Goal: Information Seeking & Learning: Learn about a topic

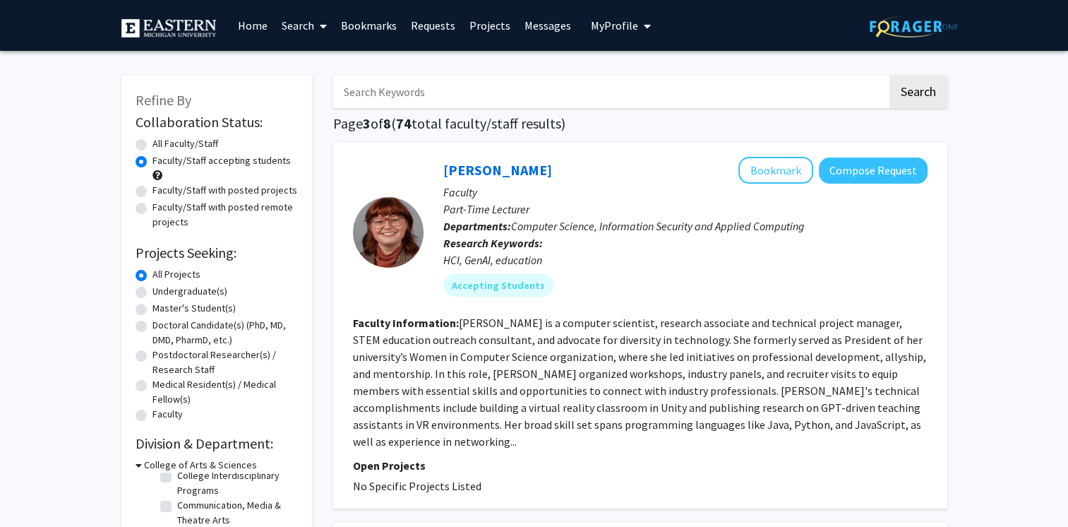
click at [298, 31] on link "Search" at bounding box center [303, 25] width 59 height 49
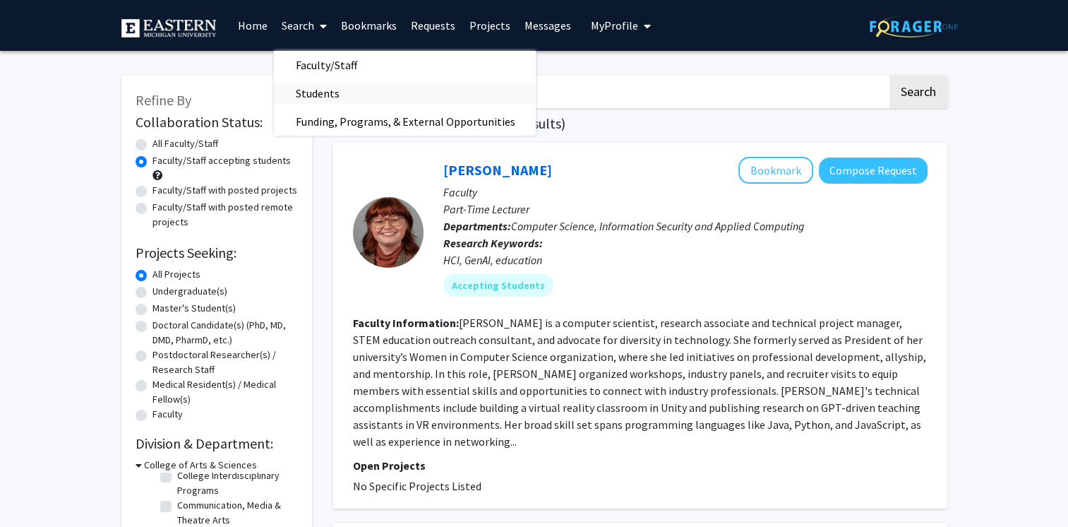
click at [297, 97] on span "Students" at bounding box center [317, 93] width 86 height 28
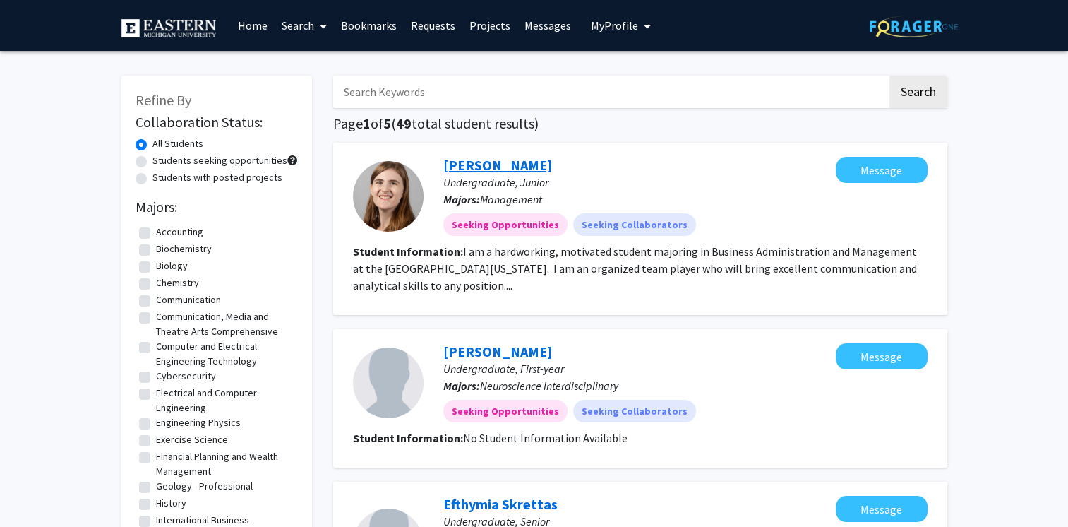
click at [481, 165] on link "[PERSON_NAME]" at bounding box center [497, 165] width 109 height 18
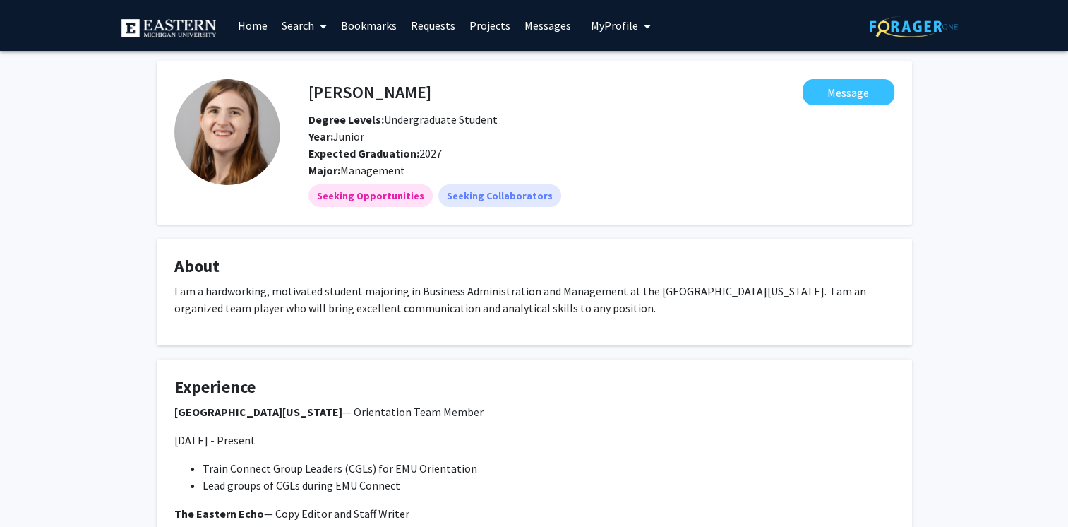
scroll to position [174, 0]
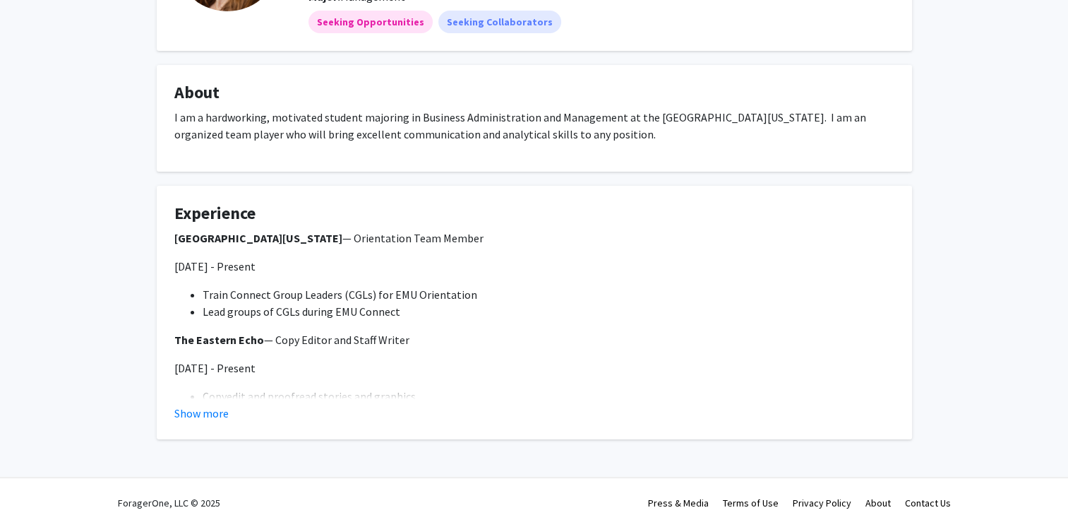
click at [200, 422] on fg-card "Experience [GEOGRAPHIC_DATA][US_STATE] — Orientation Team Member [DATE] - Prese…" at bounding box center [534, 312] width 755 height 253
click at [195, 412] on button "Show more" at bounding box center [201, 413] width 54 height 17
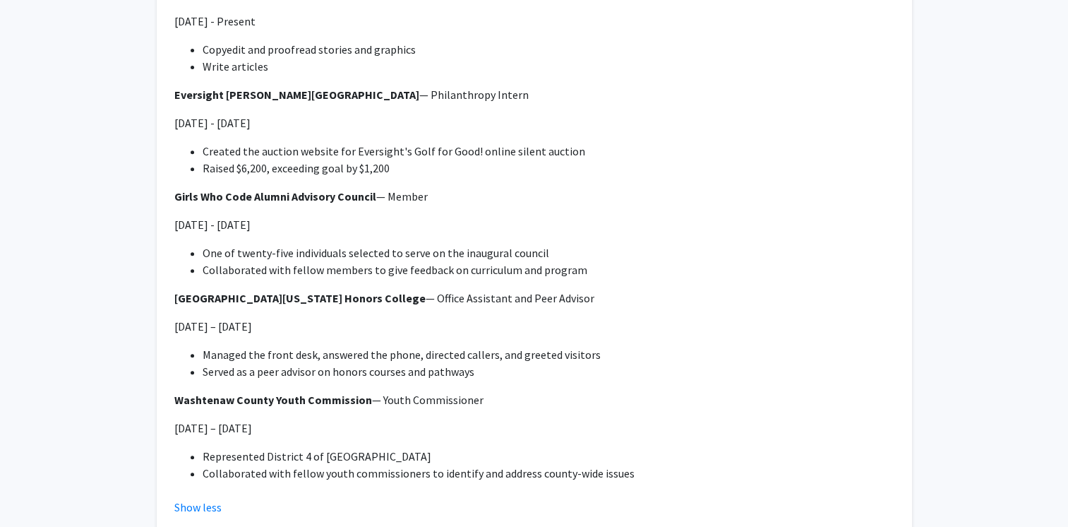
scroll to position [614, 0]
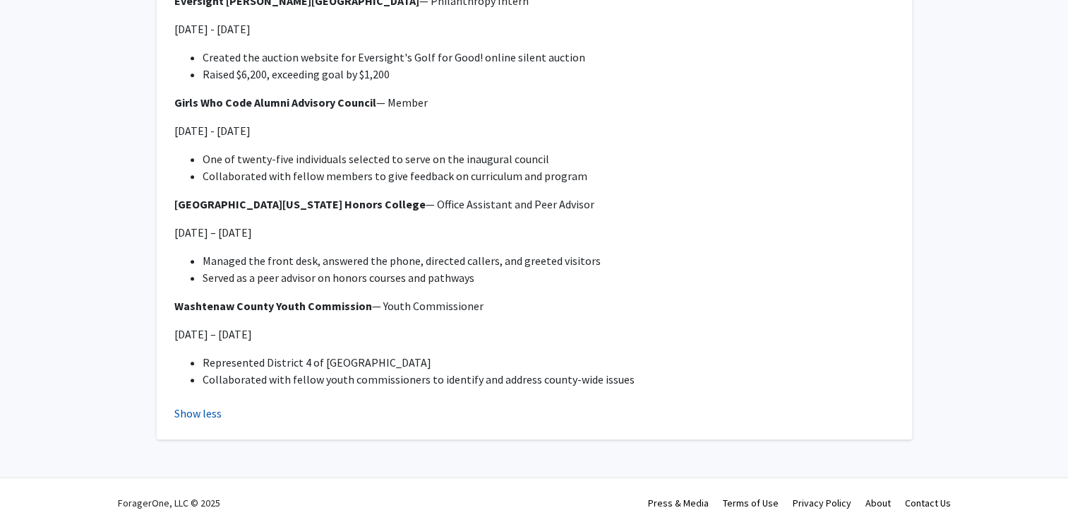
click at [186, 412] on button "Show less" at bounding box center [197, 413] width 47 height 17
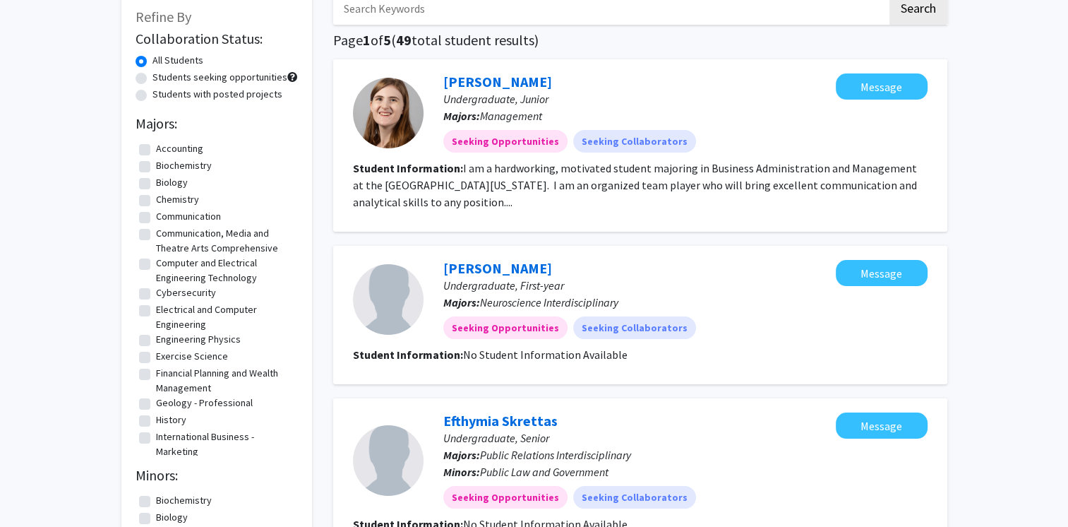
scroll to position [85, 0]
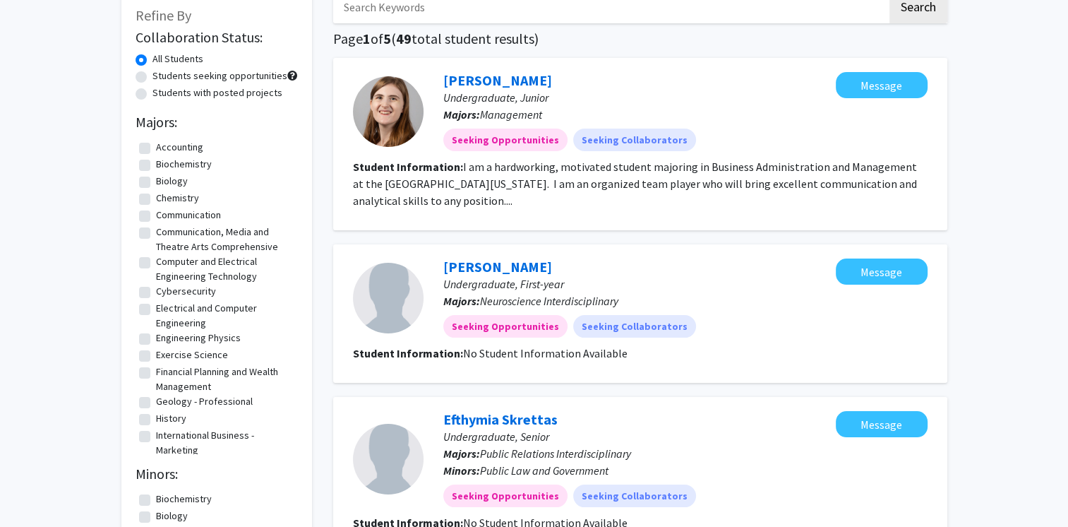
click at [387, 309] on div at bounding box center [388, 298] width 71 height 71
click at [467, 267] on link "[PERSON_NAME]" at bounding box center [497, 267] width 109 height 18
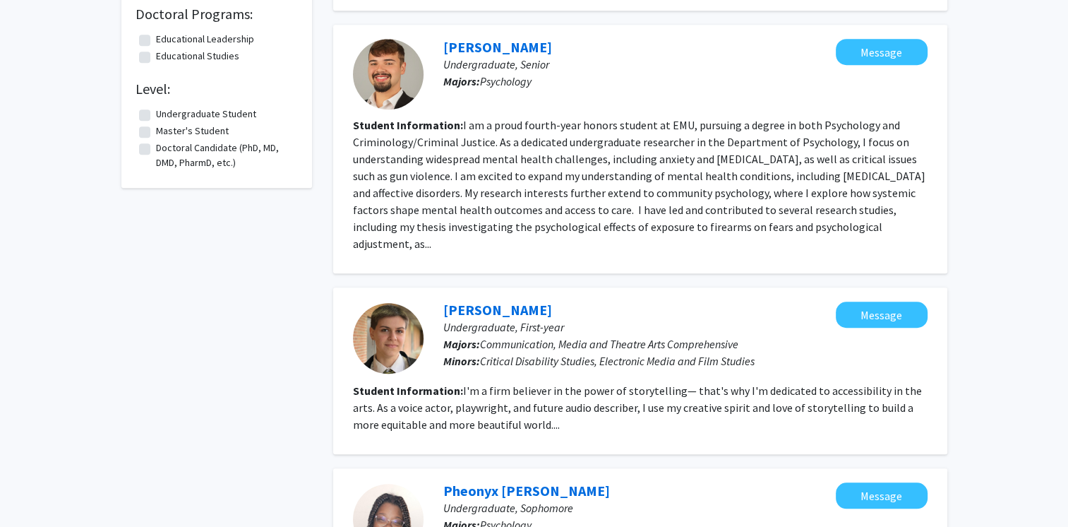
scroll to position [973, 0]
click at [456, 47] on link "[PERSON_NAME]" at bounding box center [497, 48] width 109 height 18
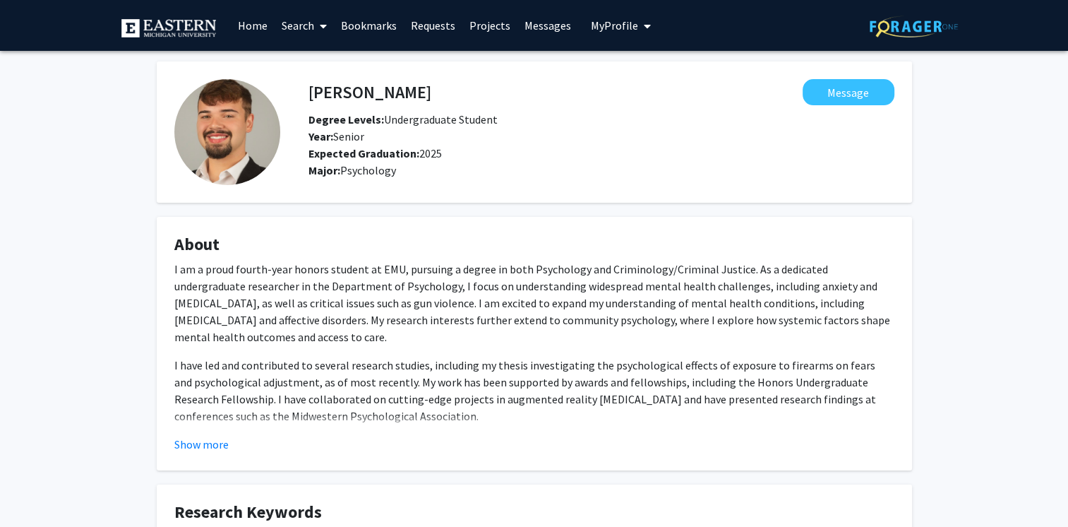
scroll to position [305, 0]
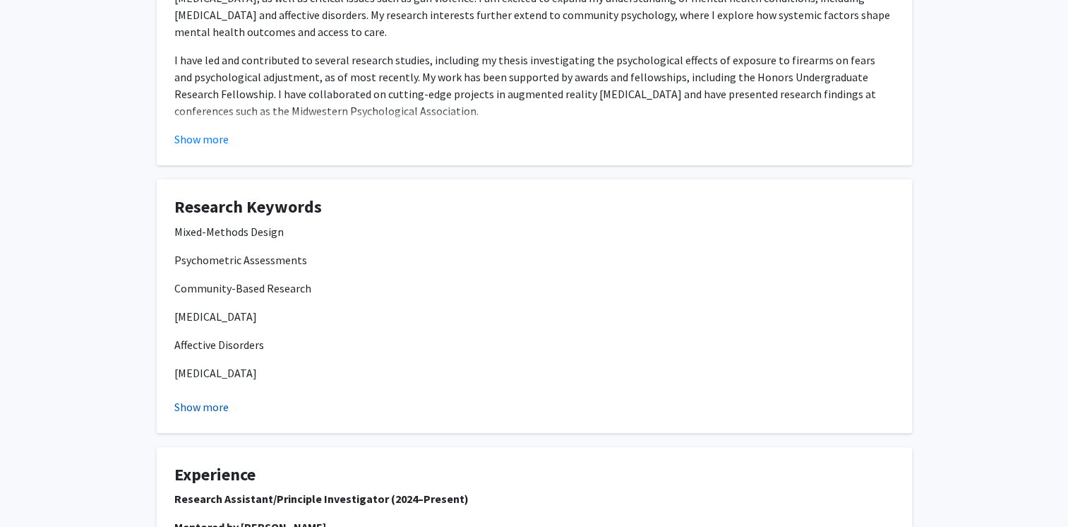
click at [196, 414] on button "Show more" at bounding box center [201, 406] width 54 height 17
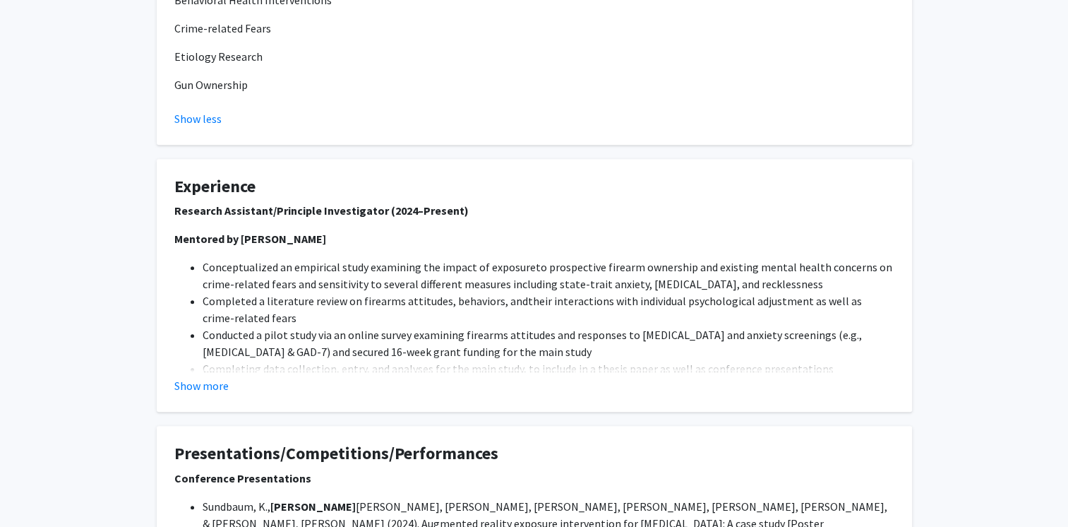
scroll to position [734, 0]
click at [194, 378] on button "Show more" at bounding box center [201, 385] width 54 height 17
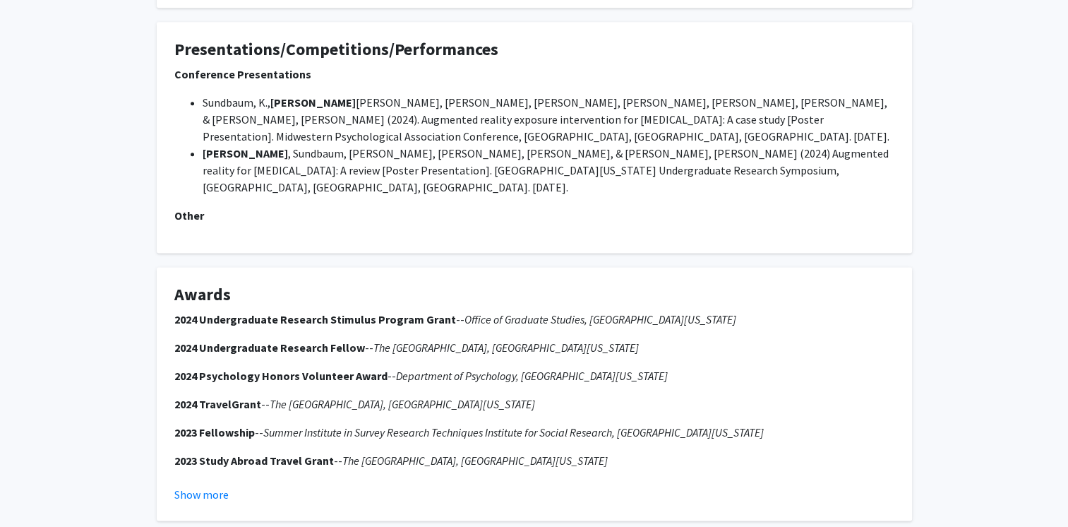
scroll to position [1898, 0]
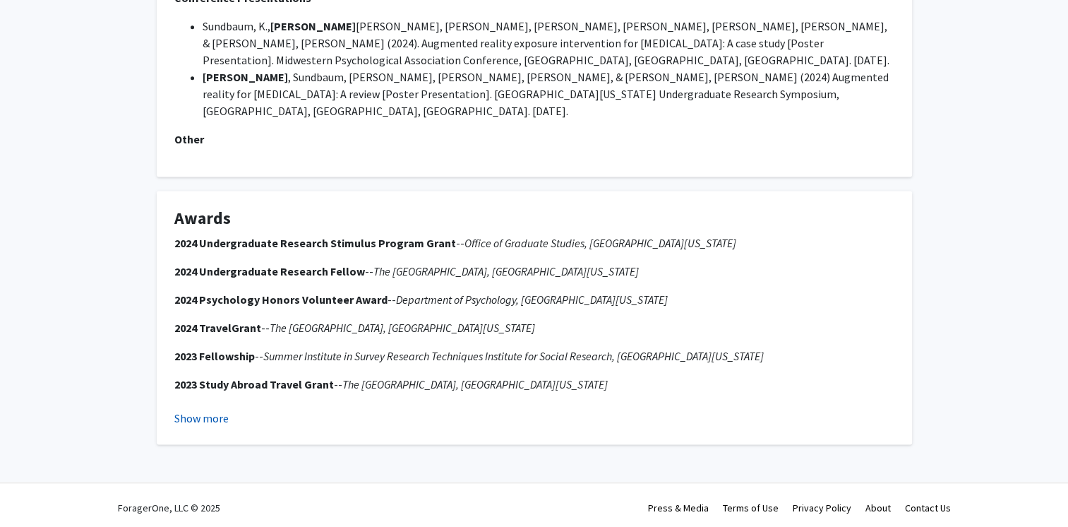
click at [185, 417] on button "Show more" at bounding box center [201, 417] width 54 height 17
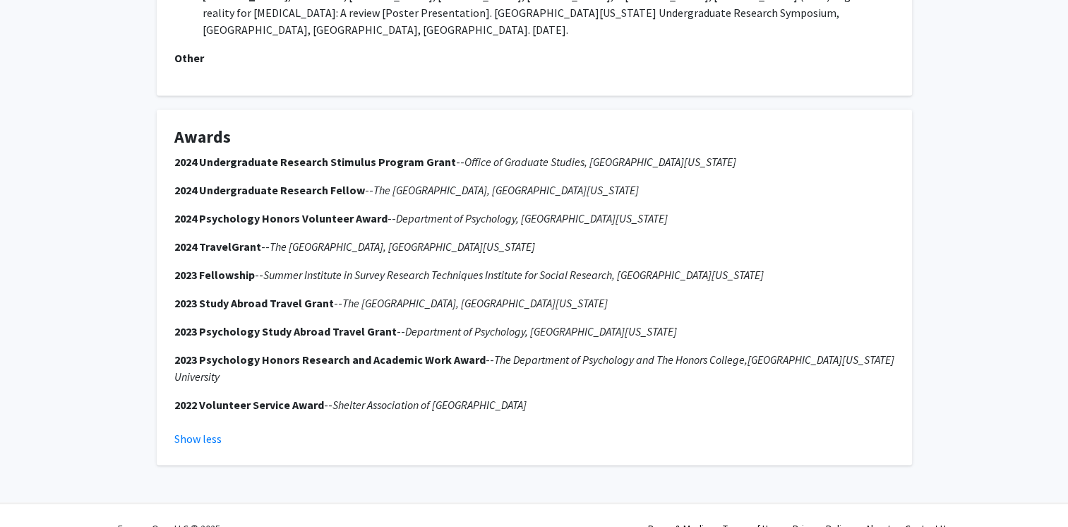
scroll to position [1982, 0]
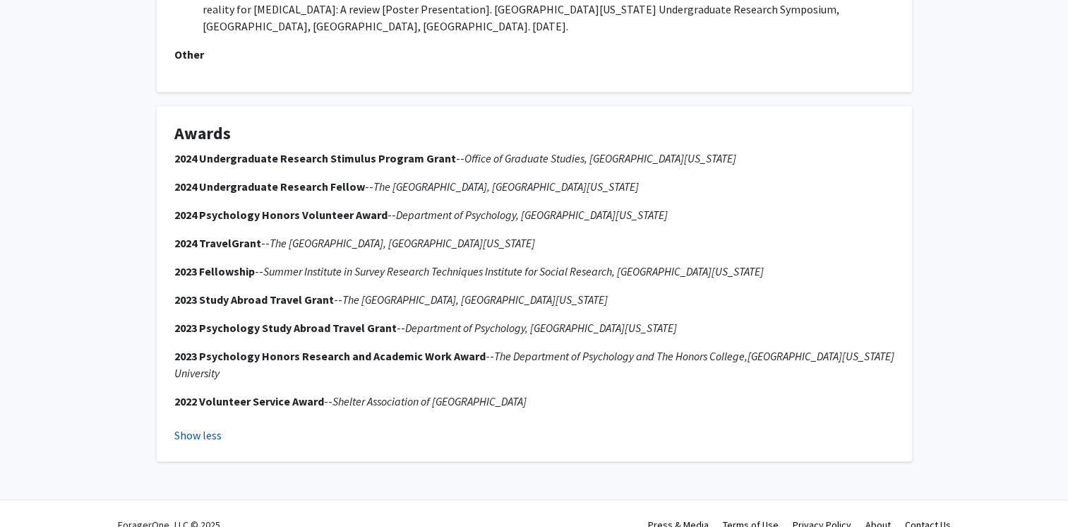
click at [200, 426] on button "Show less" at bounding box center [197, 434] width 47 height 17
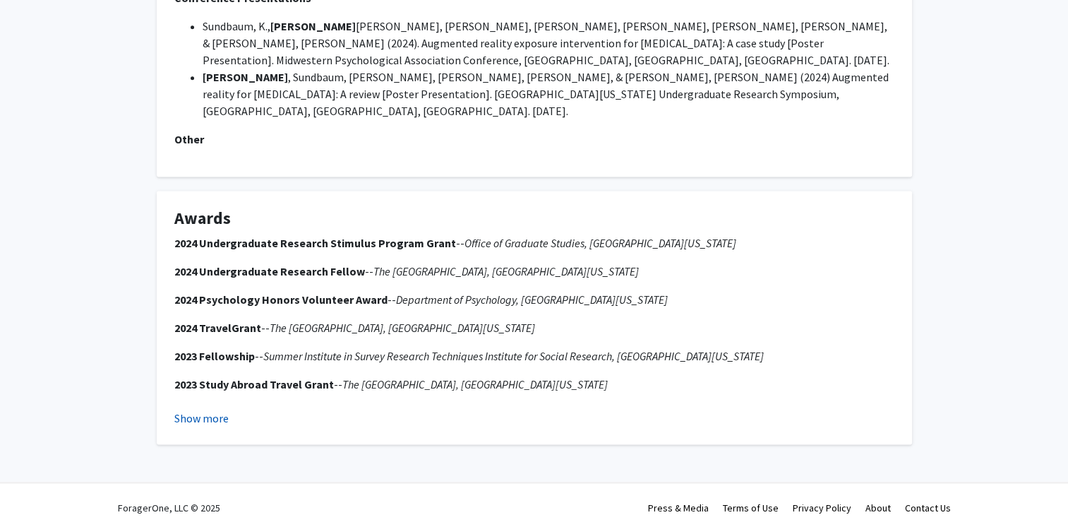
click at [200, 414] on button "Show more" at bounding box center [201, 417] width 54 height 17
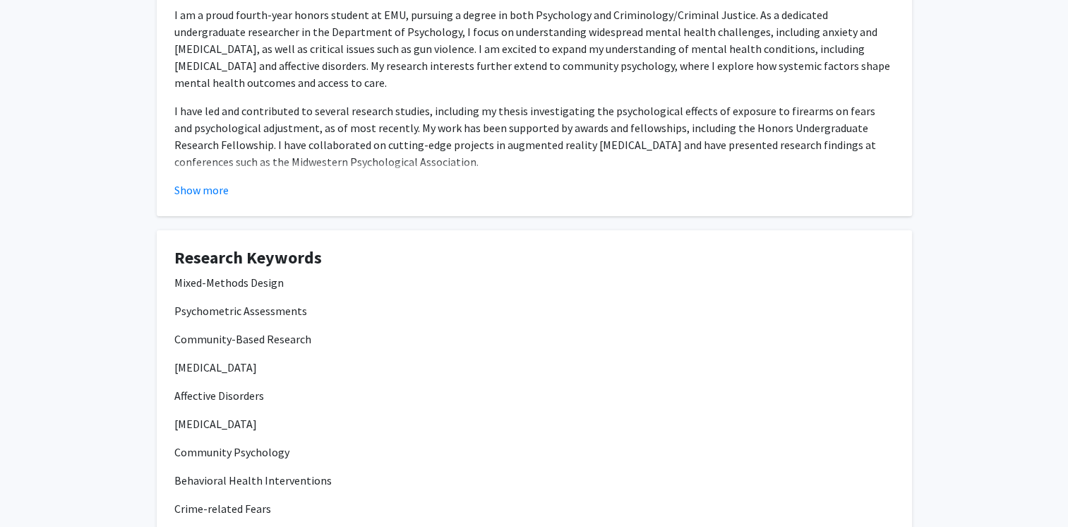
scroll to position [0, 0]
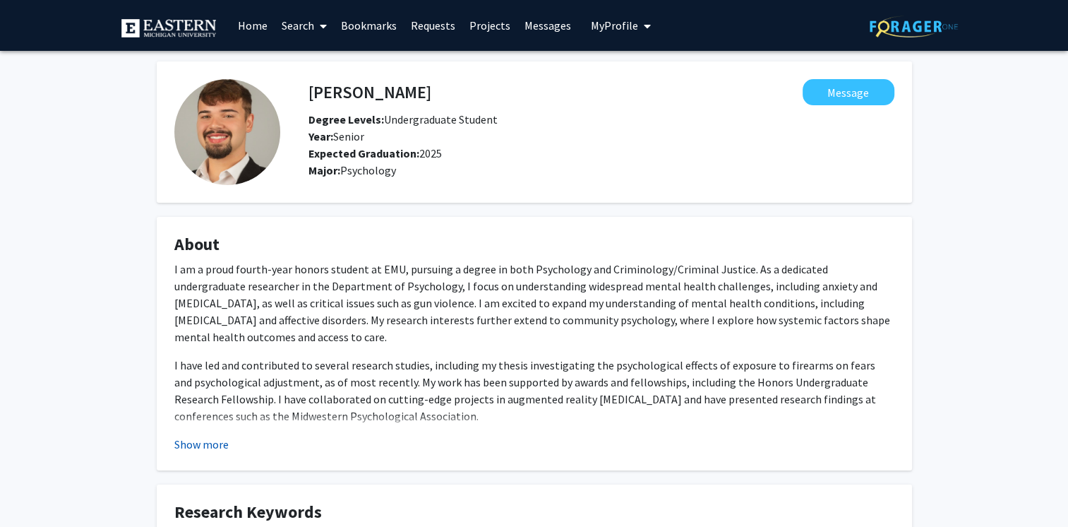
click at [203, 445] on button "Show more" at bounding box center [201, 444] width 54 height 17
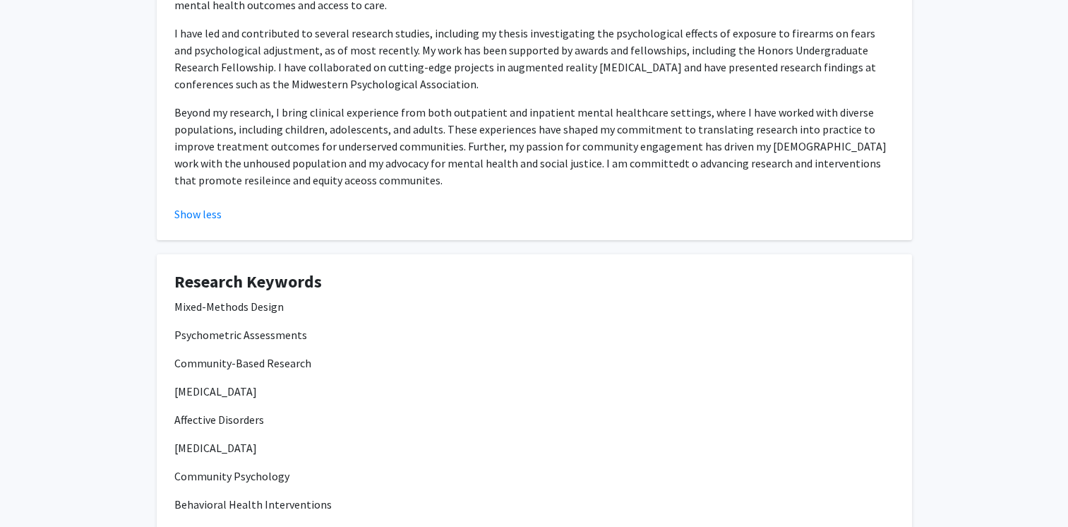
scroll to position [333, 0]
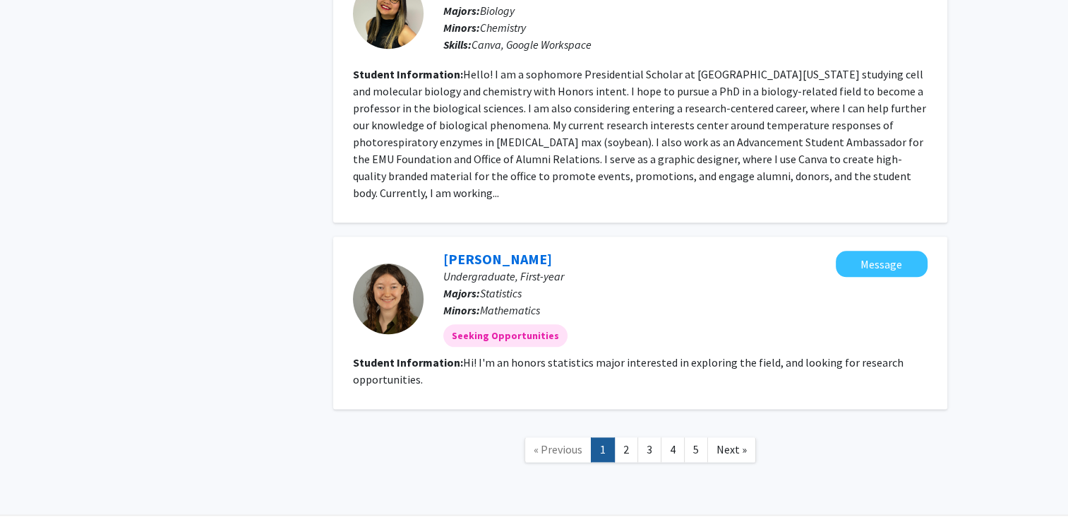
scroll to position [1635, 0]
click at [636, 441] on link "2" at bounding box center [626, 448] width 24 height 25
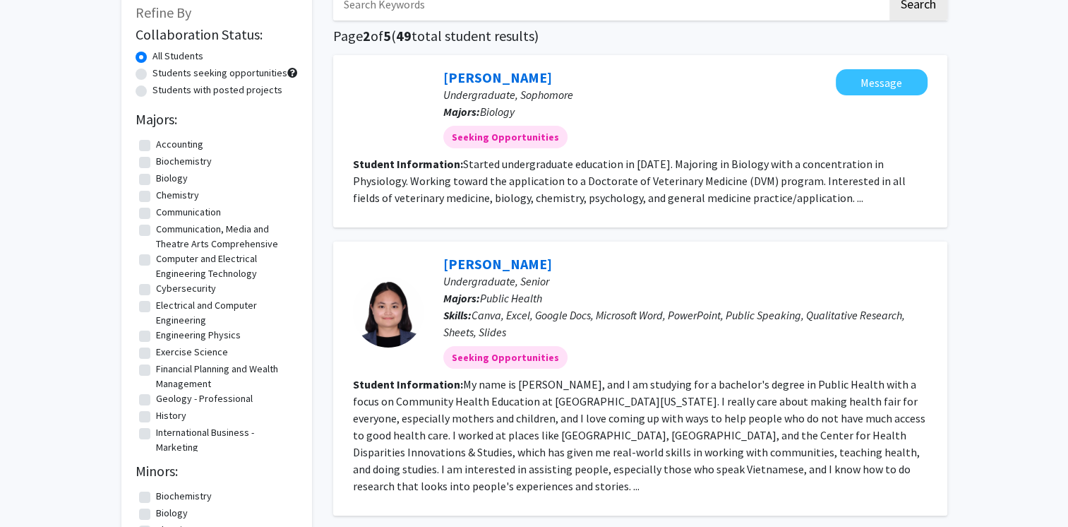
scroll to position [82, 0]
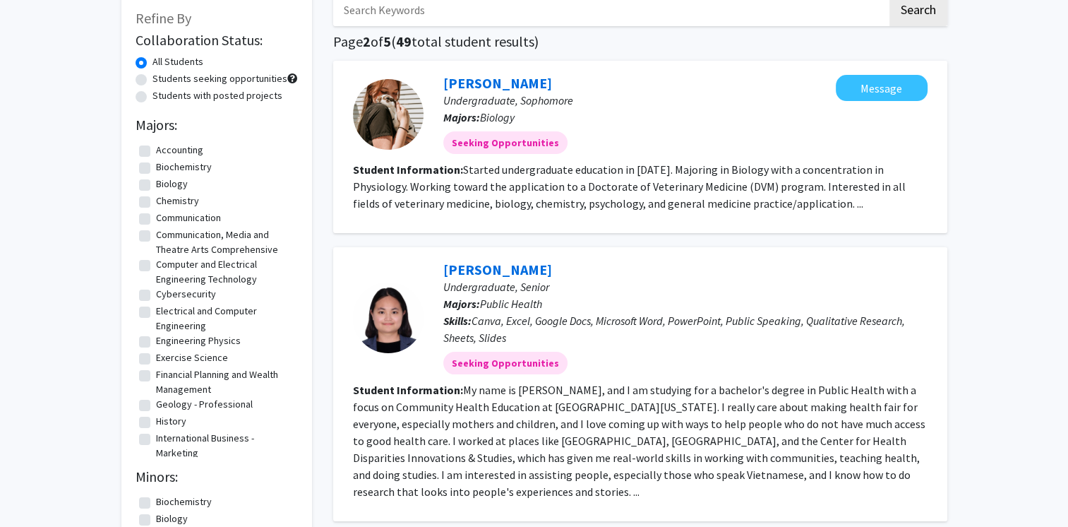
click at [383, 310] on div at bounding box center [388, 317] width 71 height 71
click at [467, 265] on link "[PERSON_NAME]" at bounding box center [497, 270] width 109 height 18
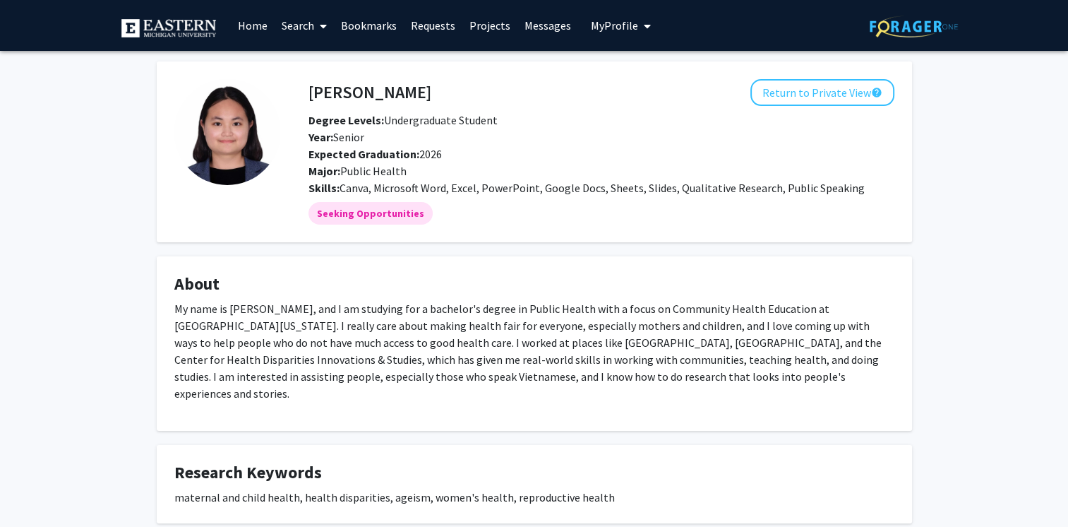
click at [610, 28] on span "My Profile" at bounding box center [613, 25] width 47 height 14
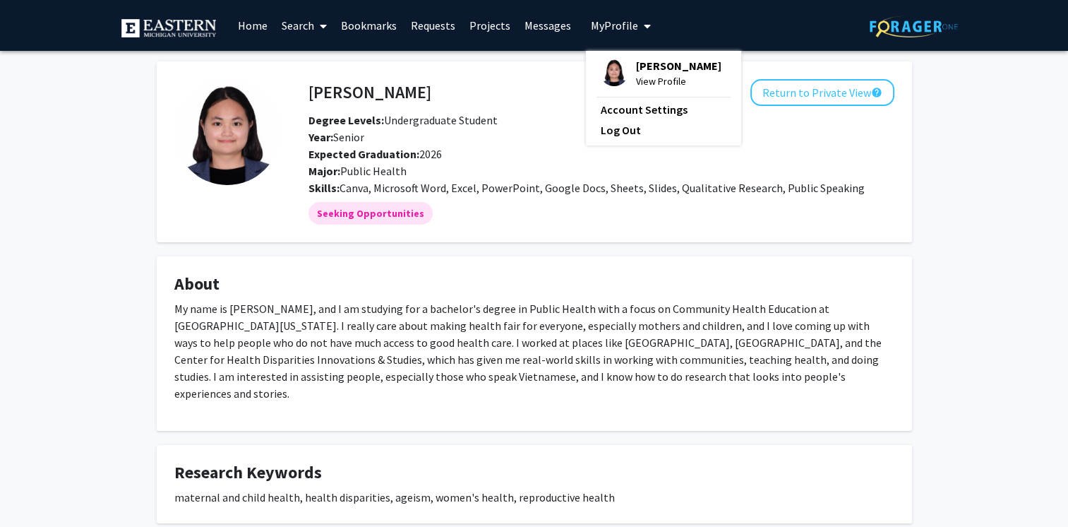
click at [600, 70] on img at bounding box center [614, 72] width 28 height 28
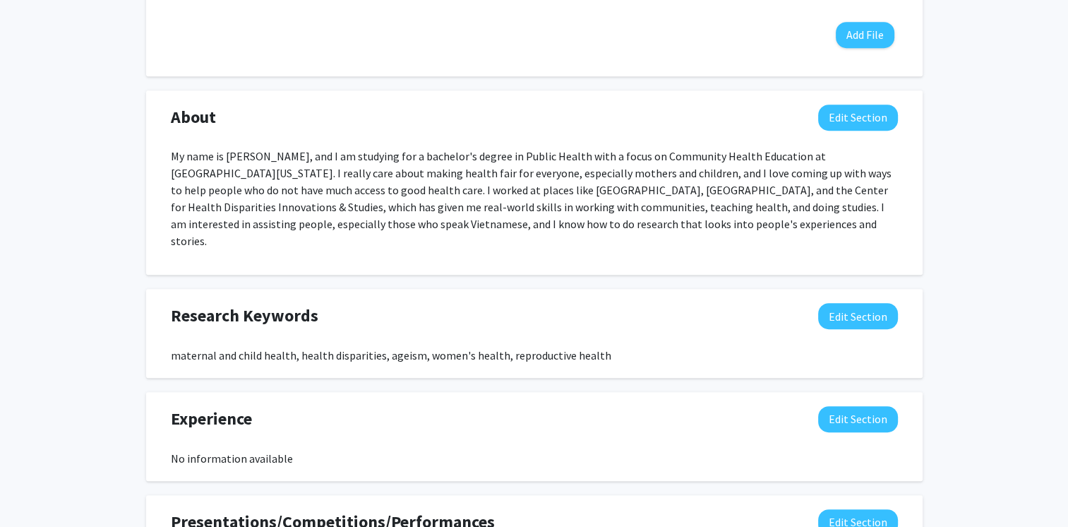
scroll to position [675, 0]
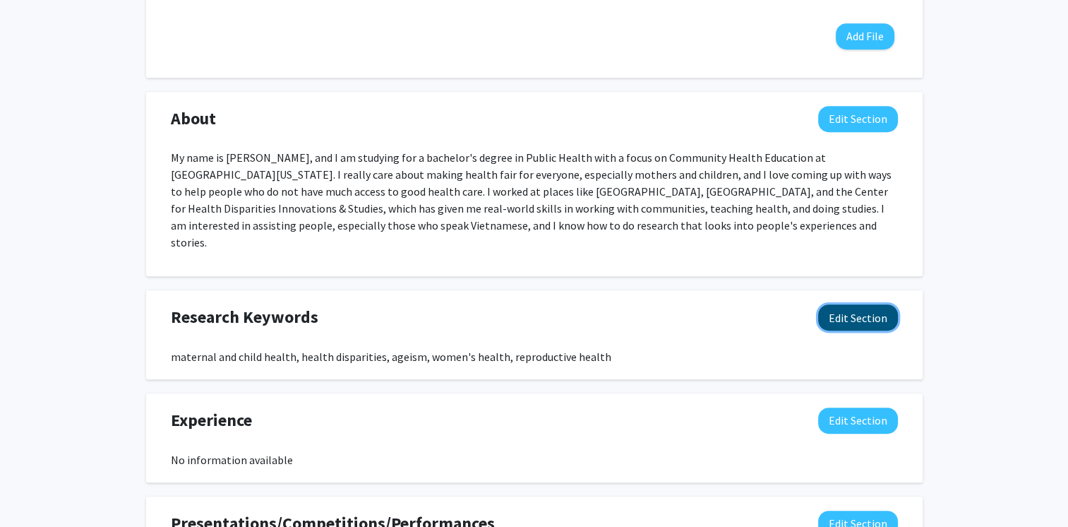
click at [847, 304] on button "Edit Section" at bounding box center [858, 317] width 80 height 26
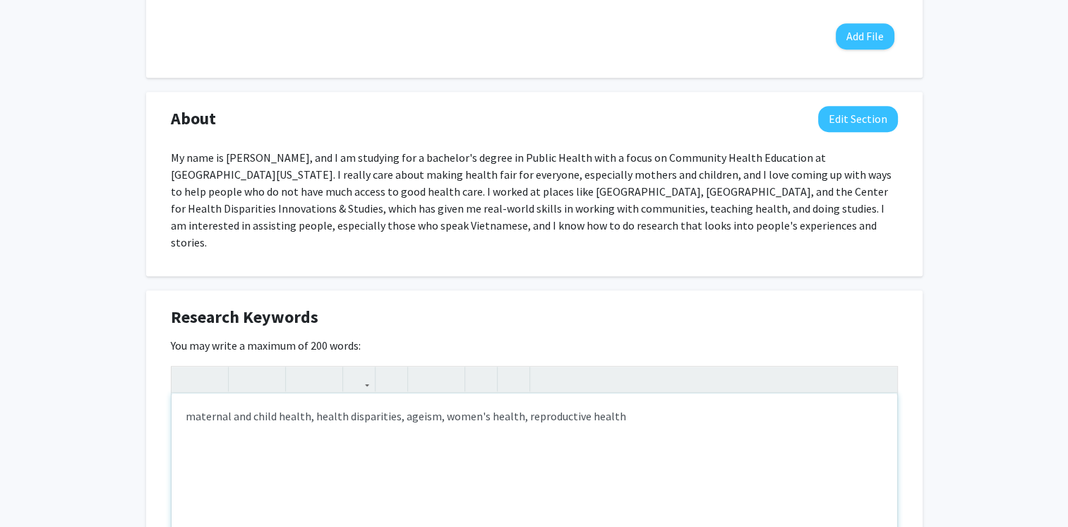
click at [181, 402] on div "maternal and child health, health disparities, ageism, women's health, reproduc…" at bounding box center [535, 499] width 726 height 212
type textarea "health policy, political science, medicaid, maternal and child health, health d…"
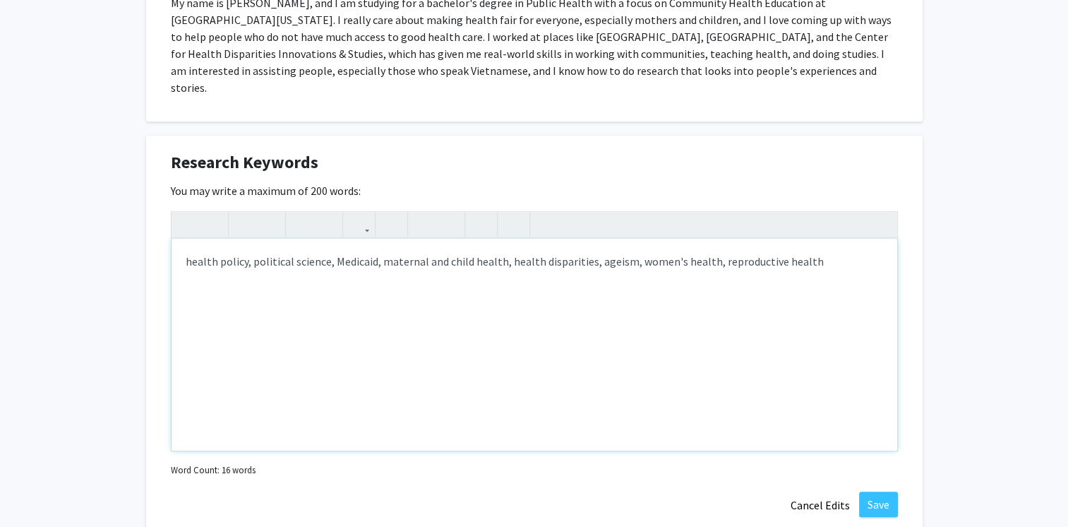
scroll to position [844, 0]
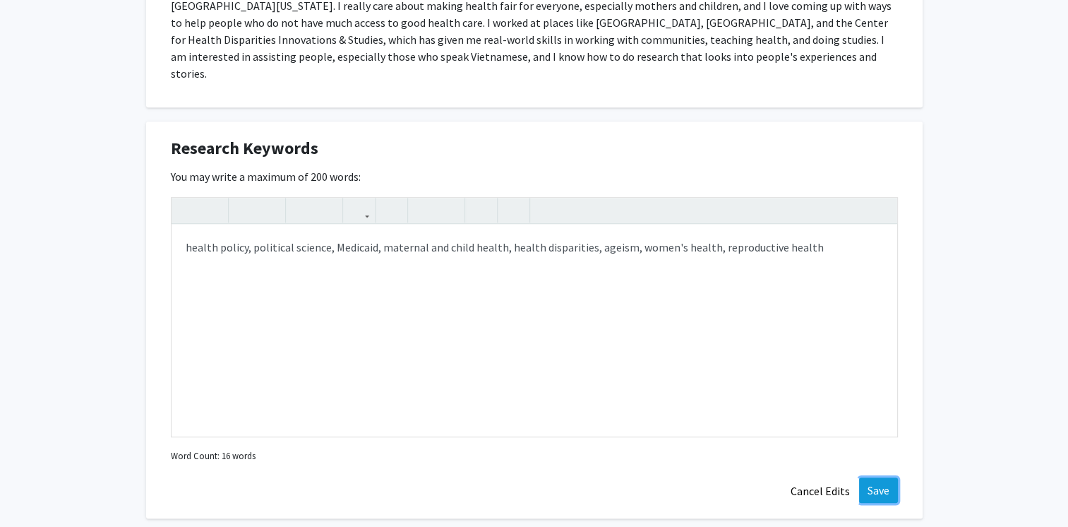
click at [886, 477] on button "Save" at bounding box center [878, 489] width 39 height 25
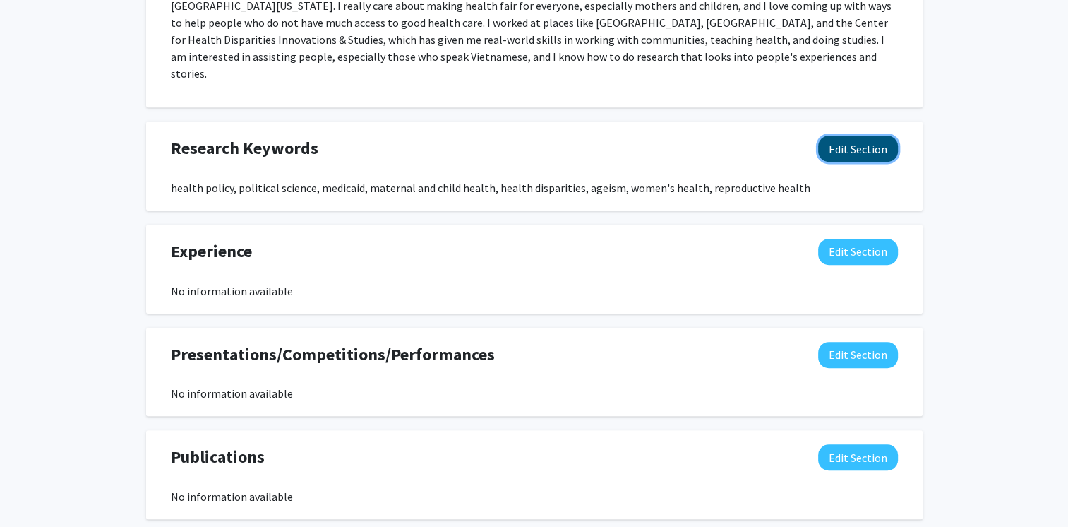
click at [844, 136] on button "Edit Section" at bounding box center [858, 149] width 80 height 26
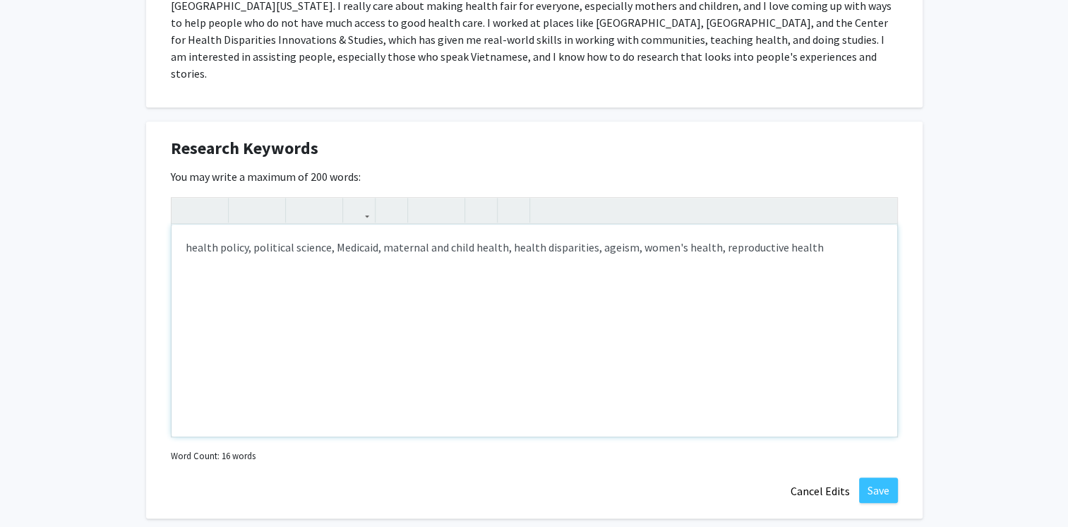
click at [345, 225] on div "health policy, political science, Medicaid, maternal and child health, health d…" at bounding box center [535, 331] width 726 height 212
drag, startPoint x: 345, startPoint y: 225, endPoint x: 37, endPoint y: 344, distance: 329.5
click at [37, 344] on div "[PERSON_NAME] Edit Section See Public View help Degree Level: Undergraduate Stu…" at bounding box center [534, 91] width 1068 height 1768
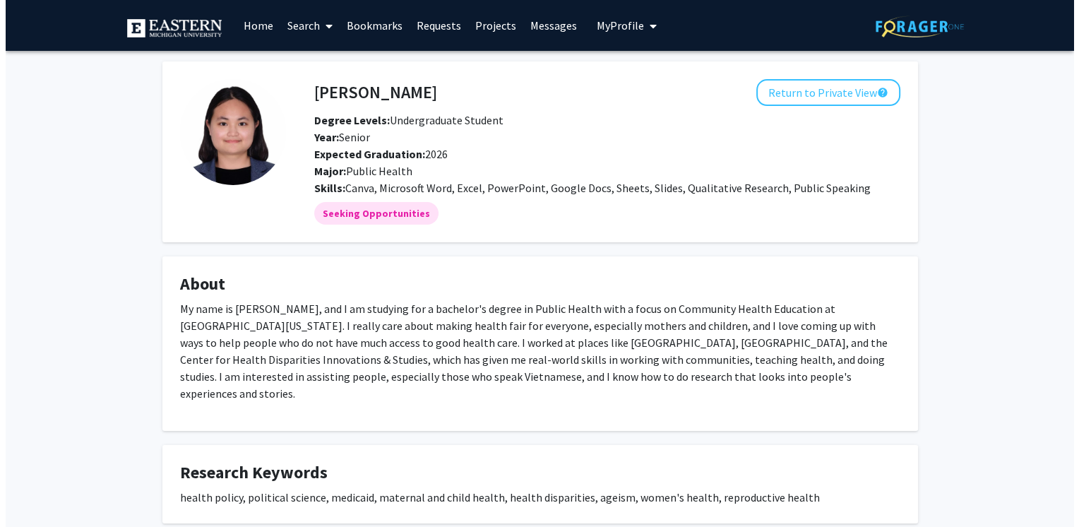
scroll to position [218, 0]
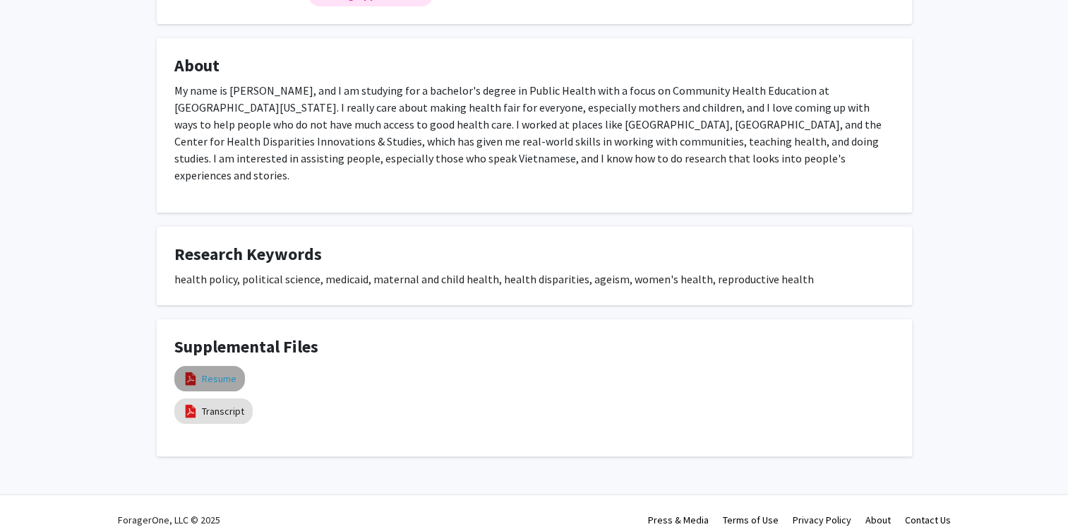
click at [227, 371] on link "Resume" at bounding box center [219, 378] width 35 height 15
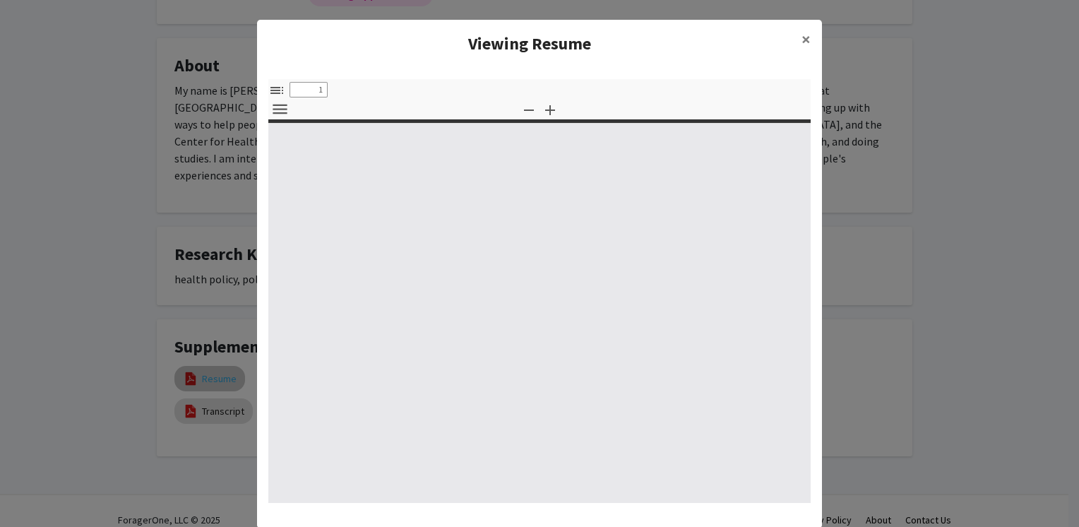
select select "custom"
type input "0"
select select "custom"
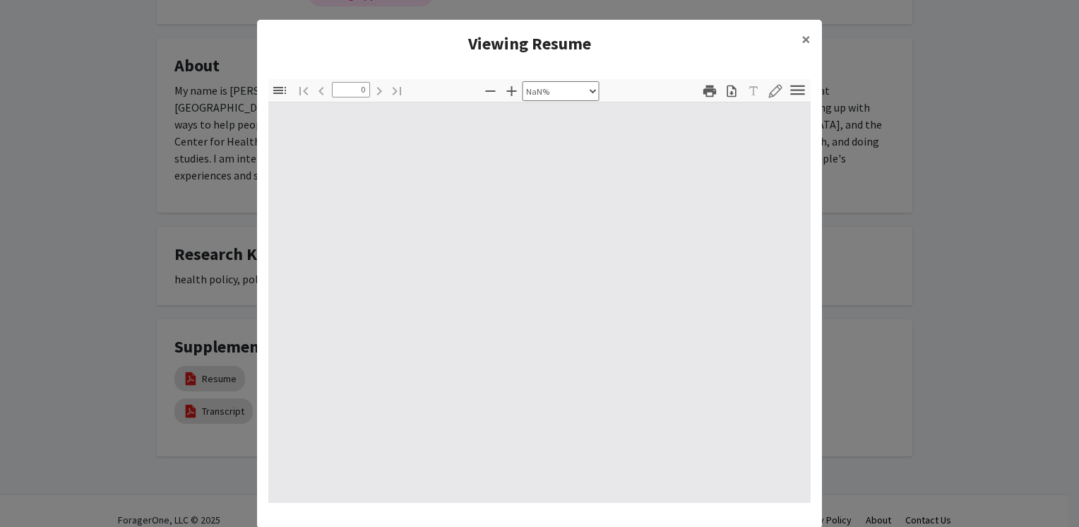
type input "1"
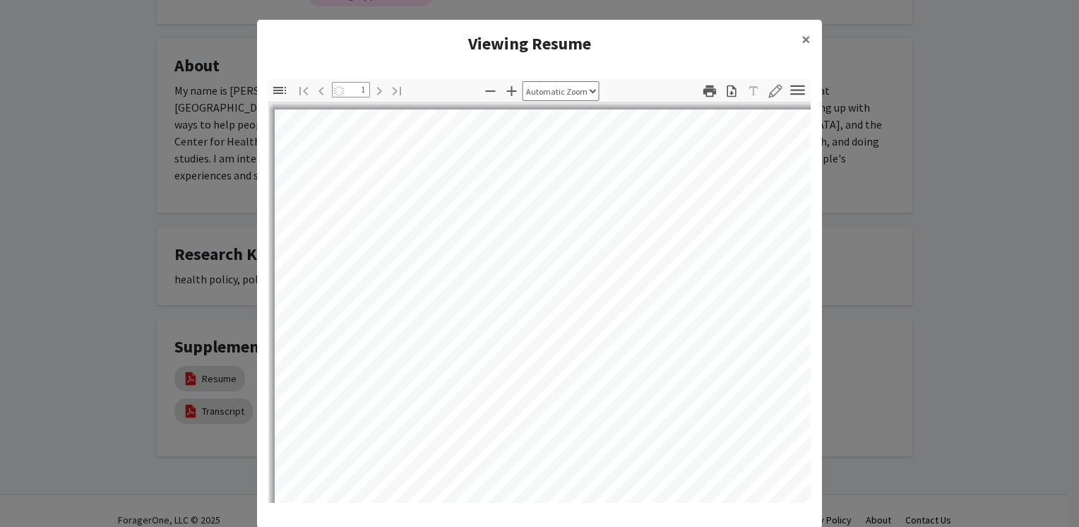
select select "custom"
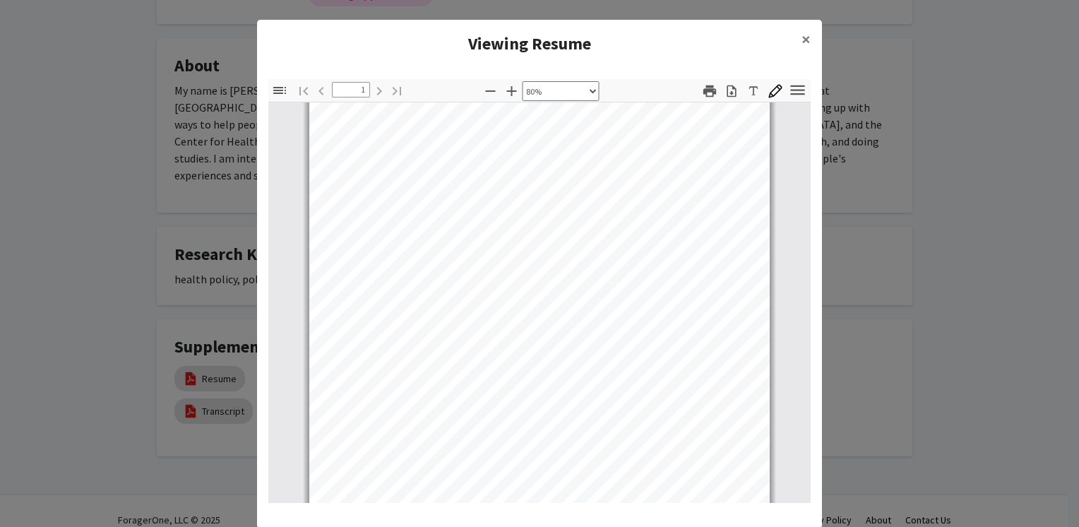
scroll to position [0, 0]
click at [802, 33] on span "×" at bounding box center [805, 39] width 9 height 22
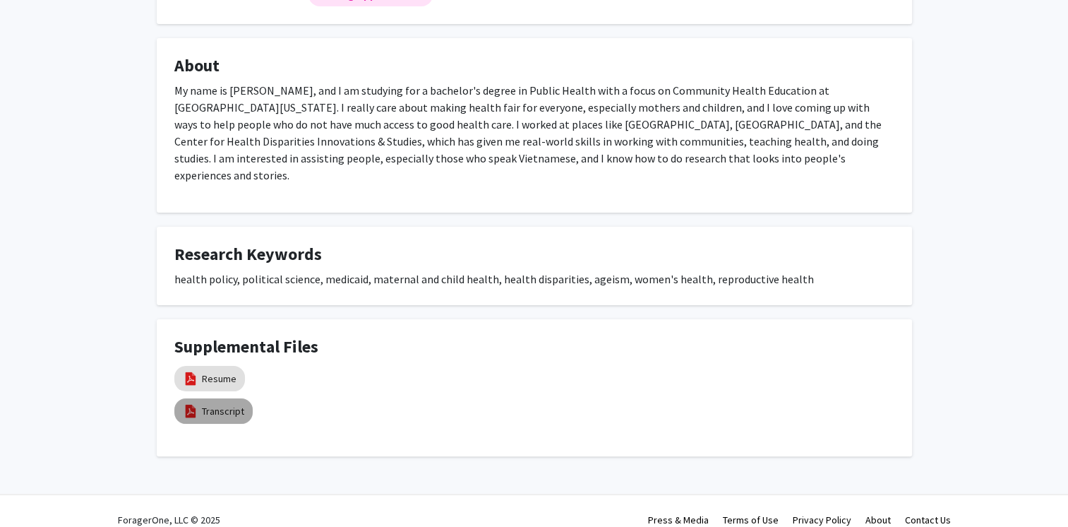
click at [233, 398] on mat-chip "Transcript" at bounding box center [213, 410] width 78 height 25
click at [223, 404] on link "Transcript" at bounding box center [223, 411] width 42 height 15
select select "custom"
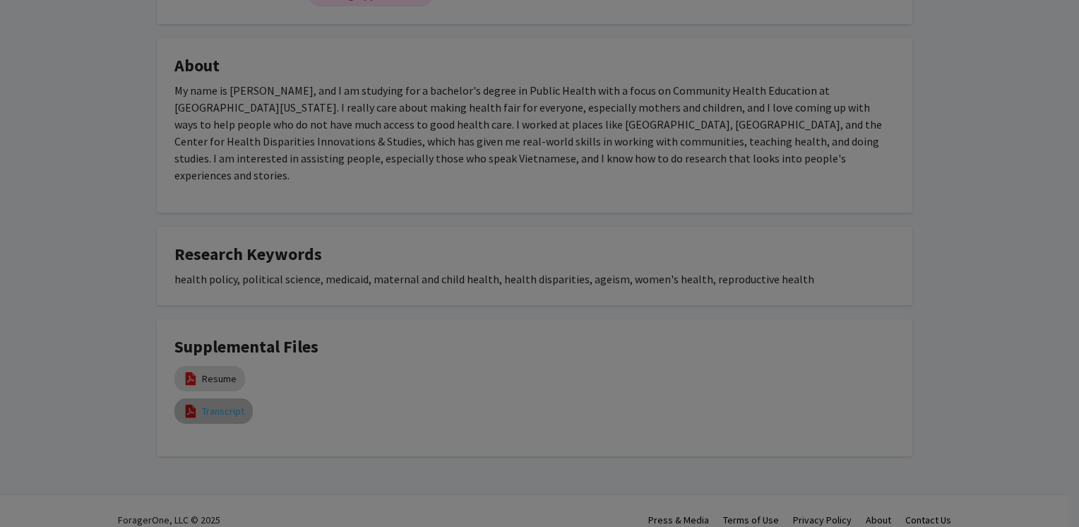
type input "0"
select select "custom"
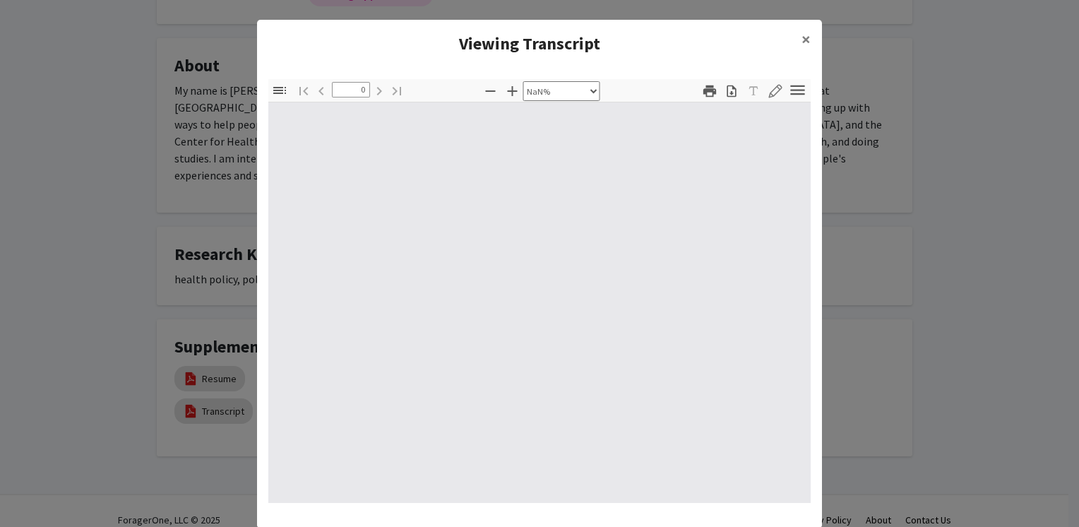
type input "1"
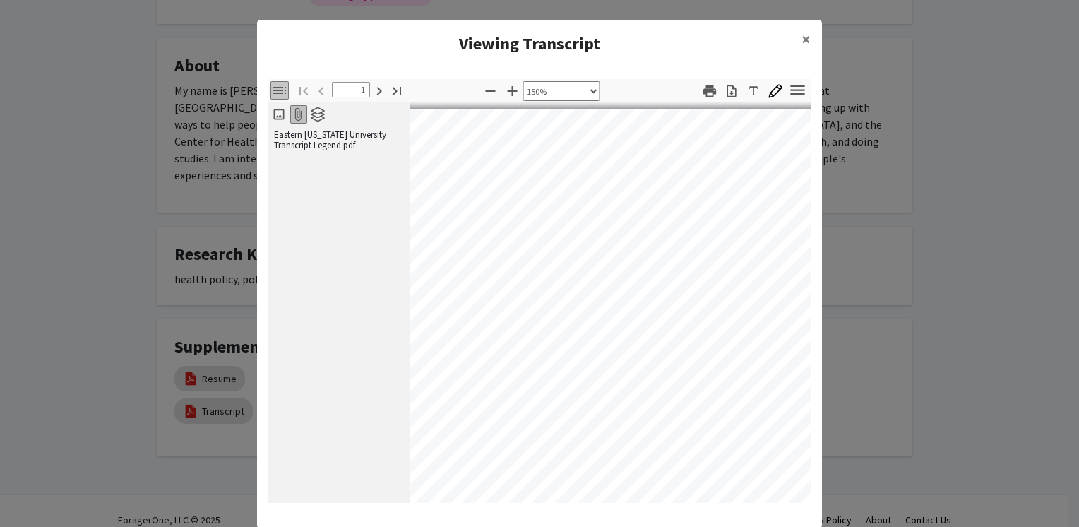
scroll to position [0, 191]
click at [489, 95] on icon "button" at bounding box center [490, 91] width 17 height 17
select select "custom"
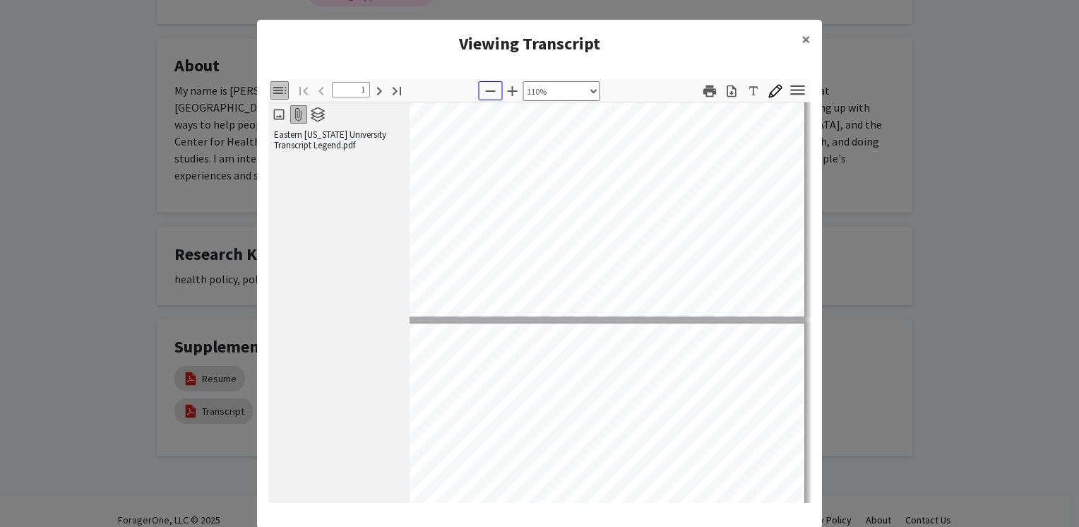
type input "2"
select select "custom"
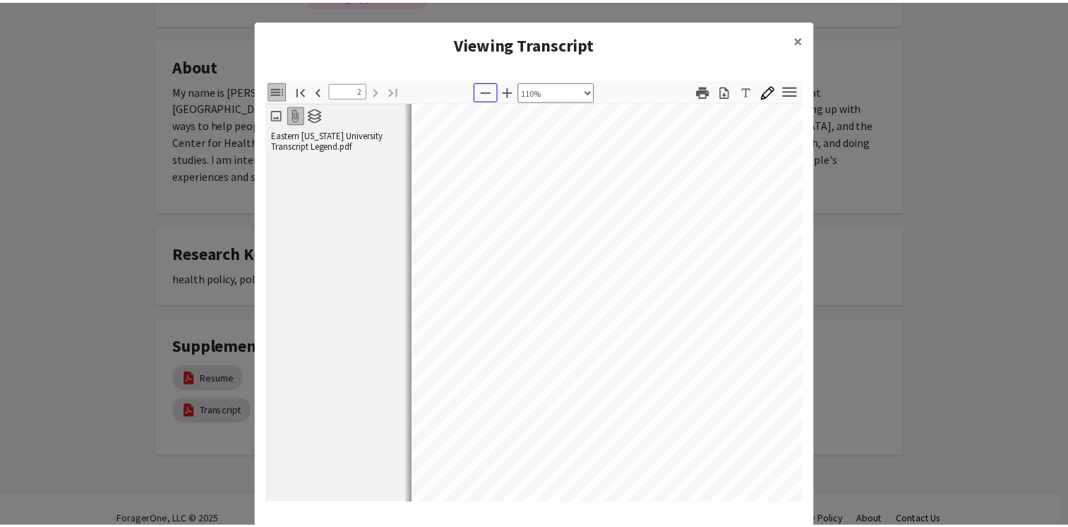
scroll to position [1130, 0]
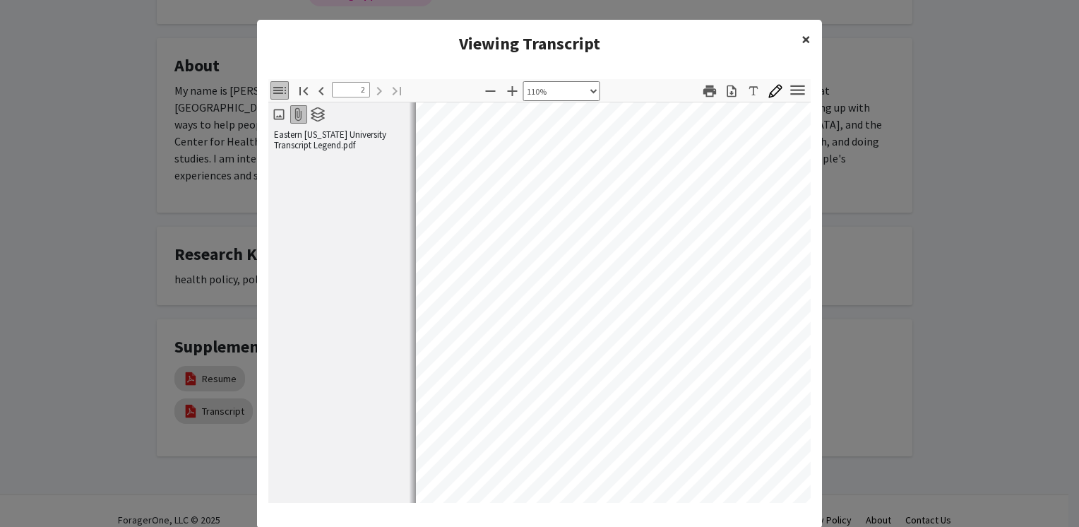
click at [803, 44] on span "×" at bounding box center [805, 39] width 9 height 22
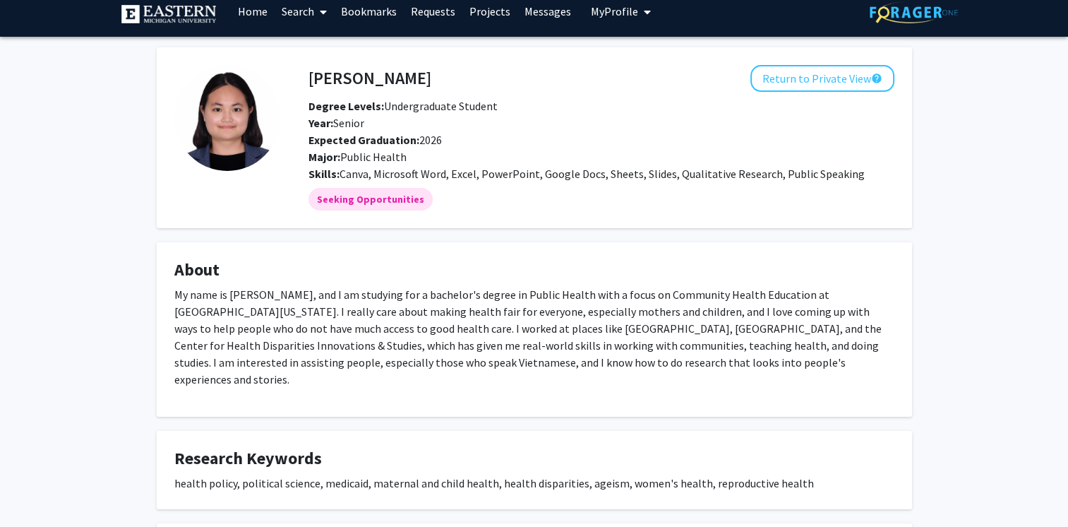
scroll to position [28, 0]
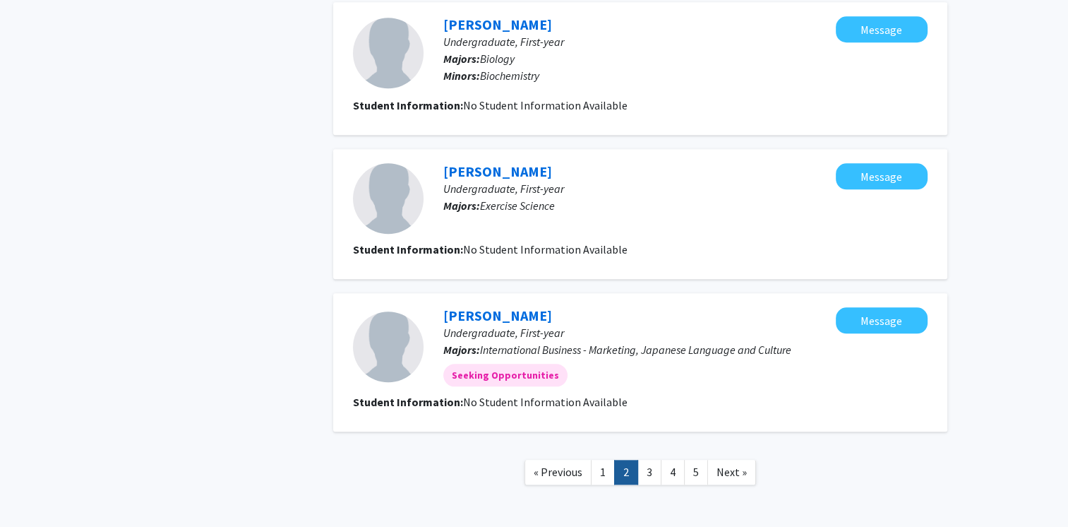
scroll to position [1350, 0]
click at [690, 467] on link "5" at bounding box center [696, 471] width 24 height 25
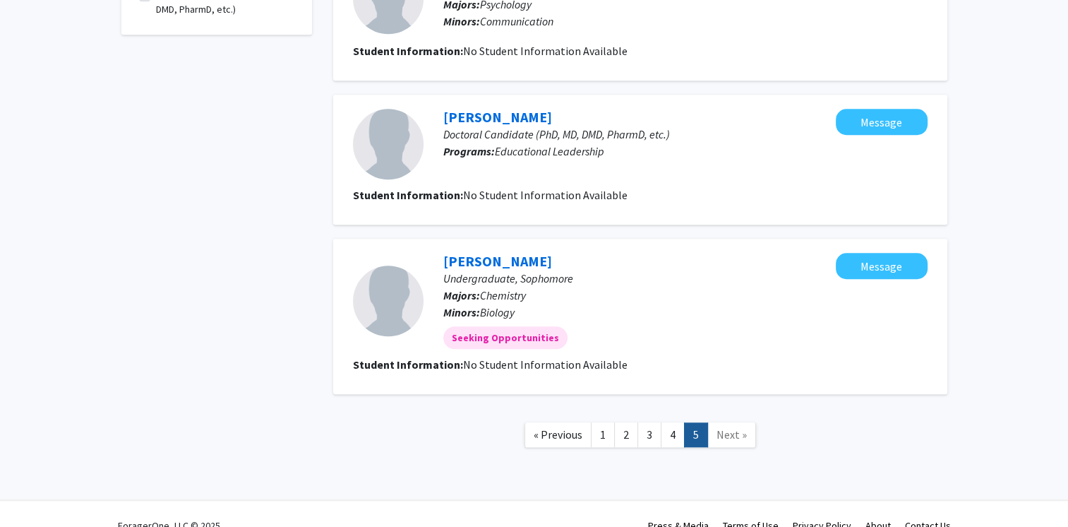
scroll to position [1128, 0]
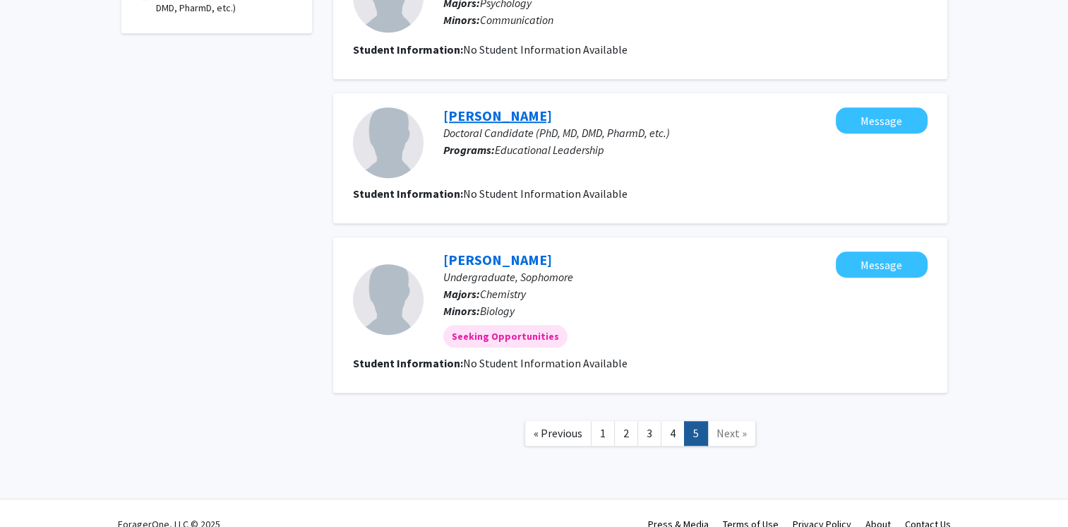
click at [486, 115] on link "[PERSON_NAME]" at bounding box center [497, 116] width 109 height 18
